Goal: Transaction & Acquisition: Purchase product/service

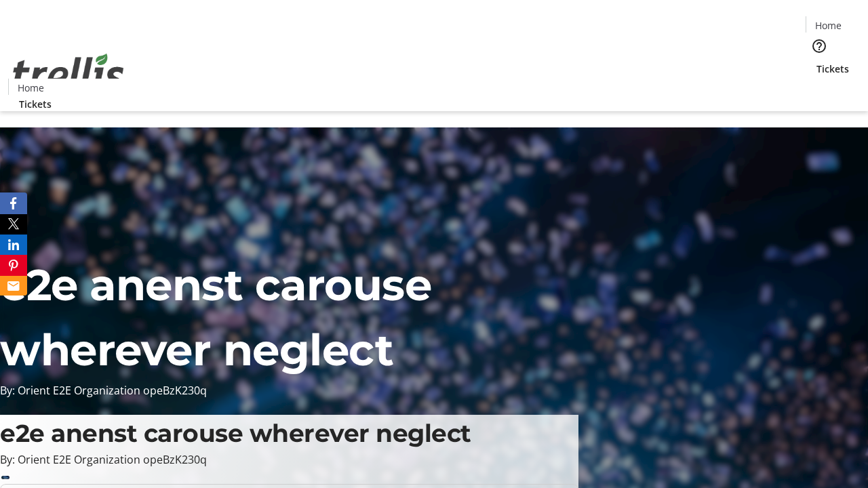
click at [816, 62] on span "Tickets" at bounding box center [832, 69] width 33 height 14
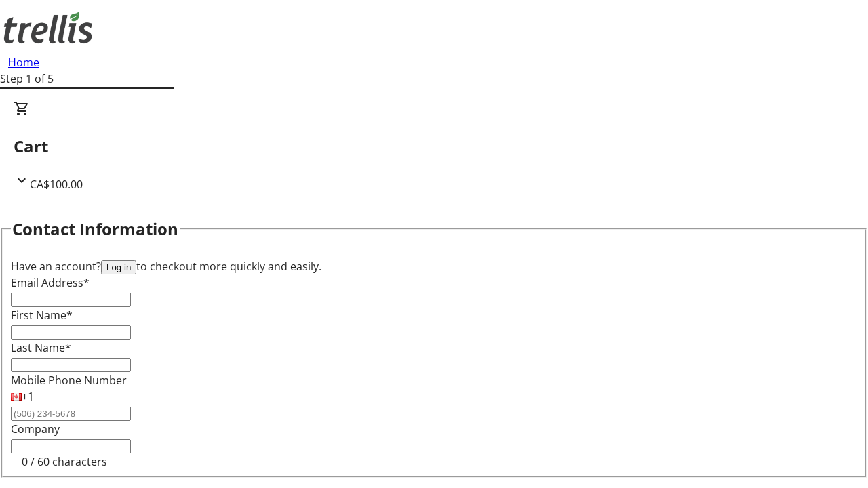
type input "FREE"
type input "[EMAIL_ADDRESS][DOMAIN_NAME]"
type input "[PERSON_NAME]"
